Goal: Transaction & Acquisition: Subscribe to service/newsletter

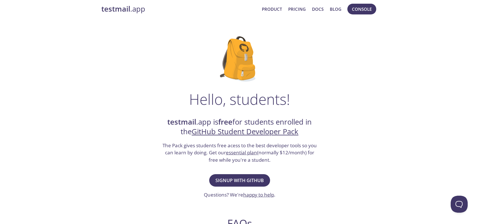
scroll to position [3, 0]
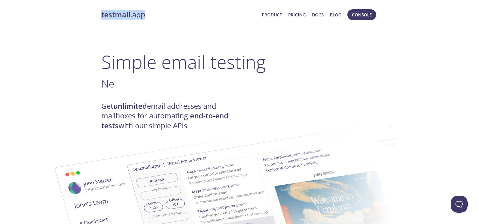
drag, startPoint x: 95, startPoint y: 14, endPoint x: 159, endPoint y: 10, distance: 65.0
copy link "testmail .app"
